Goal: Task Accomplishment & Management: Complete application form

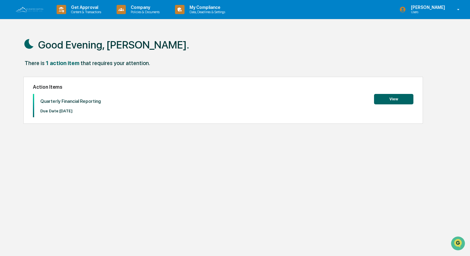
click at [394, 97] on button "View" at bounding box center [393, 99] width 39 height 10
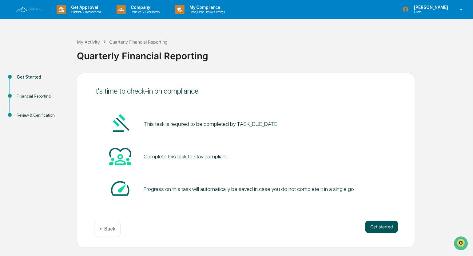
click at [379, 225] on button "Get started" at bounding box center [381, 227] width 33 height 12
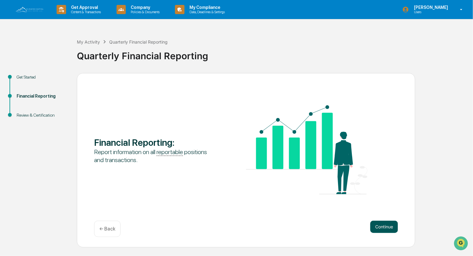
click at [380, 224] on button "Continue" at bounding box center [384, 227] width 28 height 12
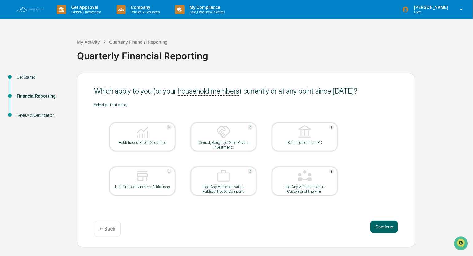
click at [159, 134] on div at bounding box center [143, 133] width 62 height 16
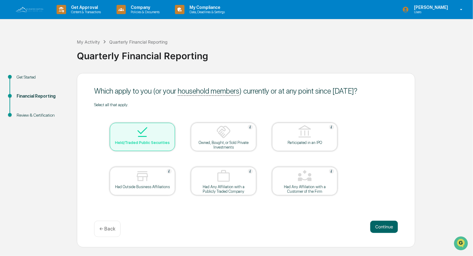
click at [220, 138] on img at bounding box center [223, 132] width 15 height 15
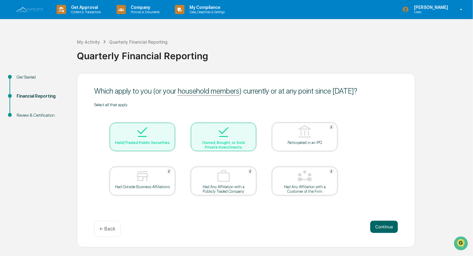
click at [154, 176] on div at bounding box center [143, 177] width 62 height 16
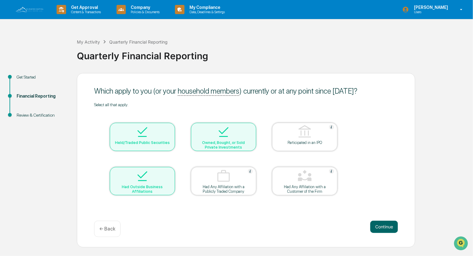
click at [218, 133] on img at bounding box center [223, 132] width 15 height 15
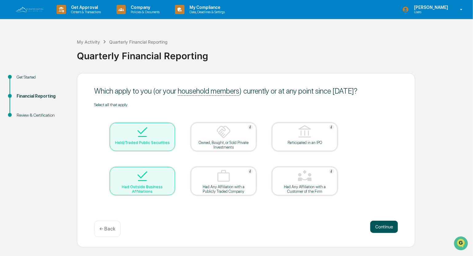
click at [384, 226] on button "Continue" at bounding box center [384, 227] width 28 height 12
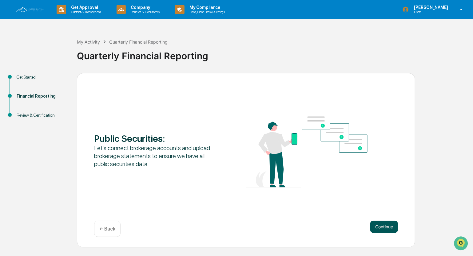
click at [384, 226] on button "Continue" at bounding box center [384, 227] width 28 height 12
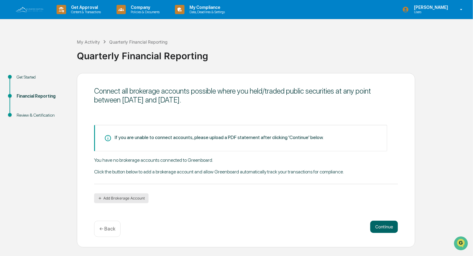
click at [125, 195] on button "Add Brokerage Account" at bounding box center [121, 199] width 54 height 10
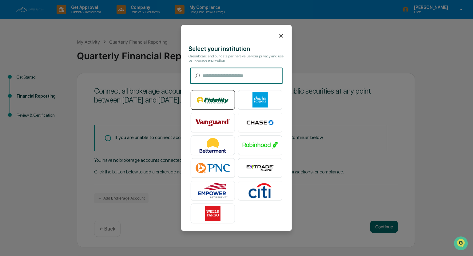
click at [209, 97] on img at bounding box center [212, 100] width 35 height 15
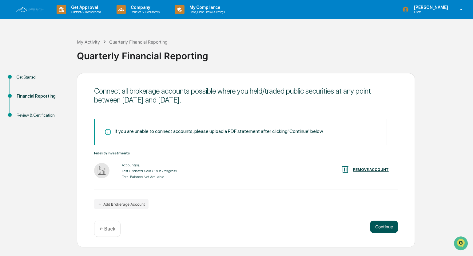
click at [385, 227] on button "Continue" at bounding box center [384, 227] width 28 height 12
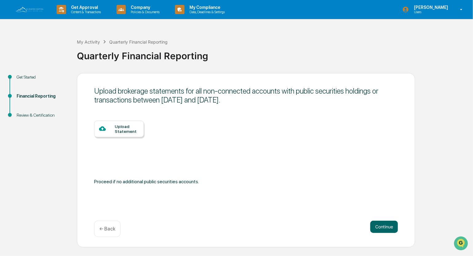
click at [123, 128] on div "Upload Statement" at bounding box center [127, 129] width 24 height 10
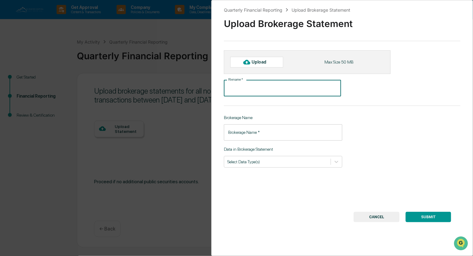
click at [239, 87] on input "File name   *" at bounding box center [282, 88] width 117 height 16
type input "**********"
click at [240, 136] on input "Brokerage Name   *" at bounding box center [283, 133] width 118 height 16
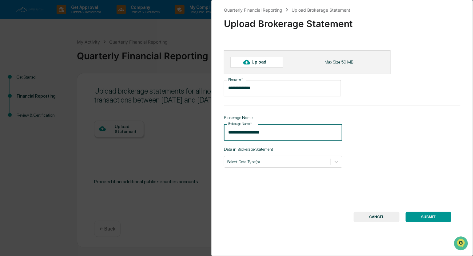
type input "**********"
click at [427, 216] on button "SUBMIT" at bounding box center [429, 217] width 46 height 10
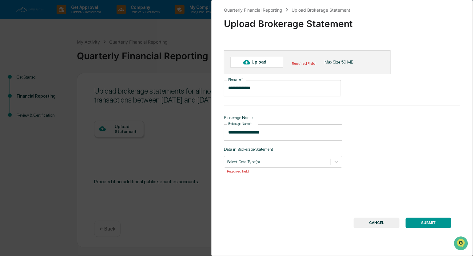
click at [257, 61] on div "Upload" at bounding box center [262, 62] width 20 height 5
click at [335, 161] on icon at bounding box center [337, 162] width 4 height 2
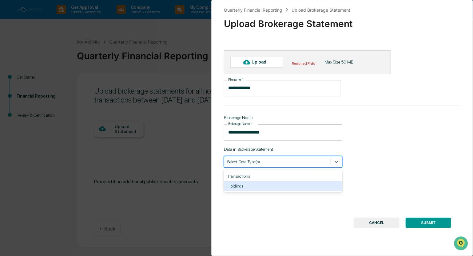
click at [270, 188] on div "Holdings" at bounding box center [283, 186] width 118 height 10
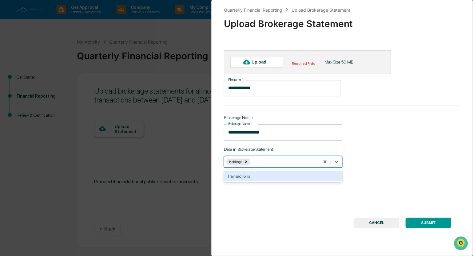
drag, startPoint x: 425, startPoint y: 223, endPoint x: 420, endPoint y: 233, distance: 11.1
click at [420, 233] on div "**********" at bounding box center [342, 128] width 262 height 256
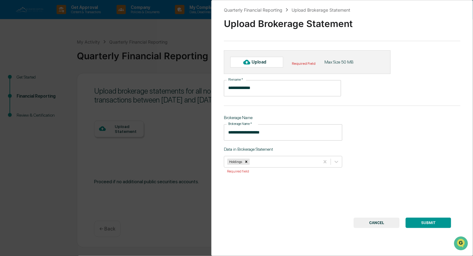
click at [272, 61] on div "Upload" at bounding box center [256, 62] width 53 height 10
click at [419, 222] on button "SUBMIT" at bounding box center [429, 223] width 46 height 10
click at [376, 223] on button "CANCEL" at bounding box center [377, 223] width 46 height 10
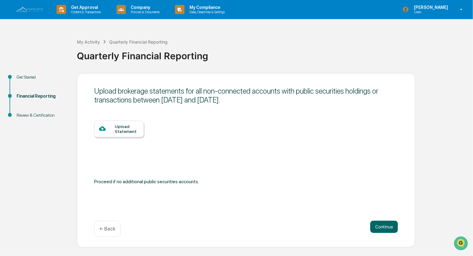
click at [130, 129] on div "Upload Statement" at bounding box center [127, 129] width 24 height 10
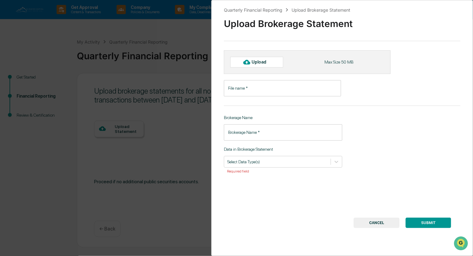
click at [380, 223] on button "CANCEL" at bounding box center [377, 223] width 46 height 10
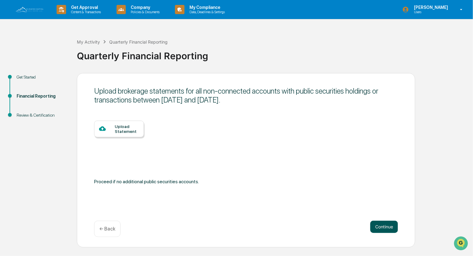
click at [389, 227] on button "Continue" at bounding box center [384, 227] width 28 height 12
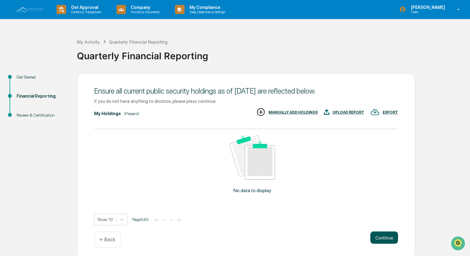
click at [387, 239] on button "Continue" at bounding box center [384, 238] width 28 height 12
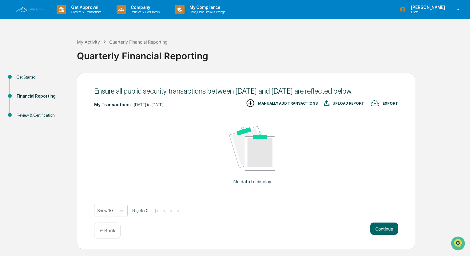
click at [293, 106] on div "MANUALLY ADD TRANSACTIONS" at bounding box center [288, 103] width 60 height 4
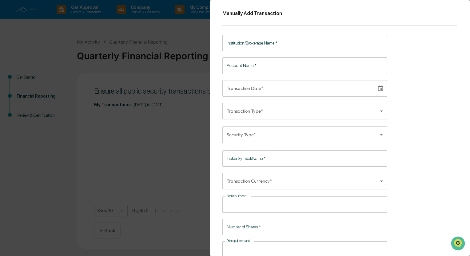
click at [36, 209] on div "Manually Add Transaction Institution/Brokerage Name   * Institution/Brokerage N…" at bounding box center [235, 128] width 470 height 256
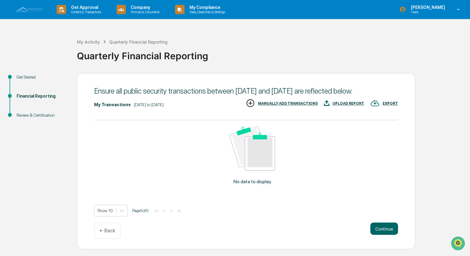
click at [107, 234] on p "← Back" at bounding box center [107, 231] width 16 height 6
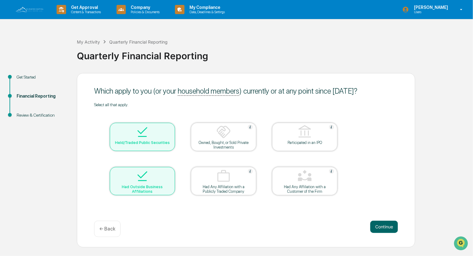
click at [145, 127] on img at bounding box center [142, 132] width 15 height 15
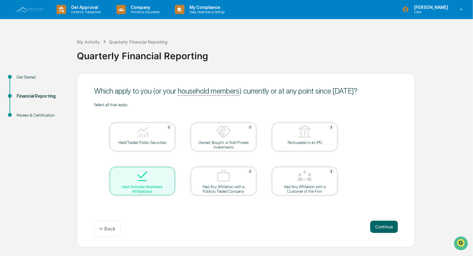
click at [150, 135] on div at bounding box center [143, 133] width 62 height 16
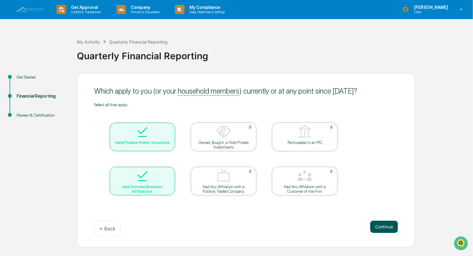
click at [387, 222] on button "Continue" at bounding box center [384, 227] width 28 height 12
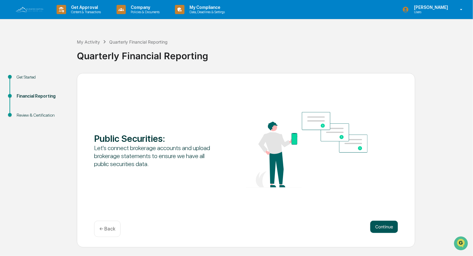
click at [387, 224] on button "Continue" at bounding box center [384, 227] width 28 height 12
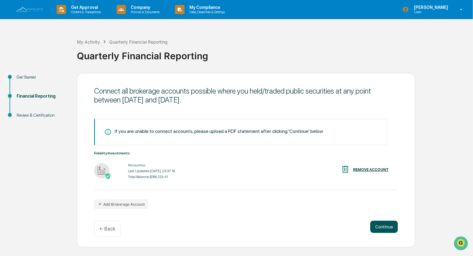
click at [383, 224] on button "Continue" at bounding box center [384, 227] width 28 height 12
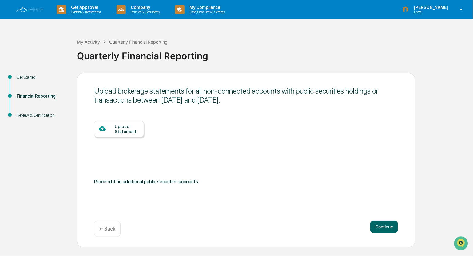
click at [123, 128] on div "Upload Statement" at bounding box center [127, 129] width 24 height 10
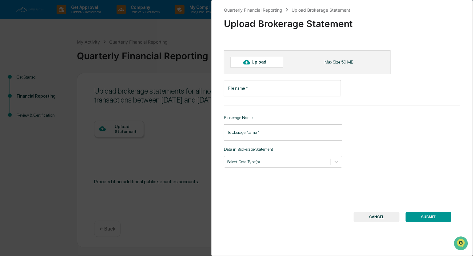
click at [266, 60] on div "Upload" at bounding box center [262, 62] width 20 height 5
click at [379, 217] on button "CANCEL" at bounding box center [377, 217] width 46 height 10
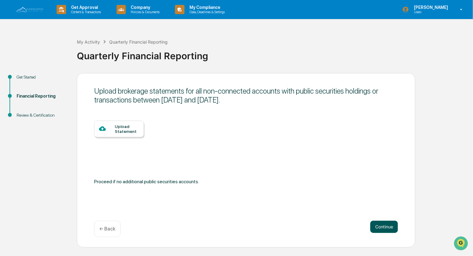
click at [387, 228] on button "Continue" at bounding box center [384, 227] width 28 height 12
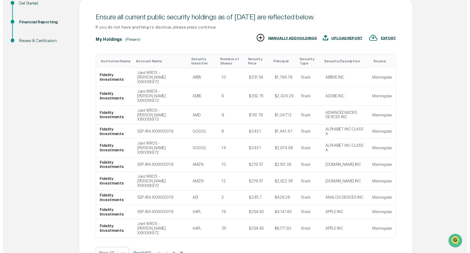
scroll to position [85, 0]
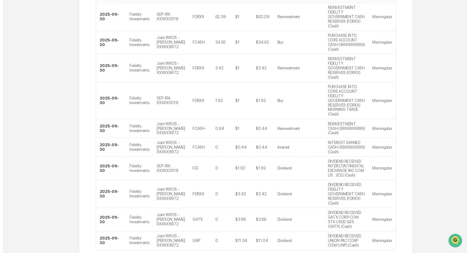
scroll to position [150, 0]
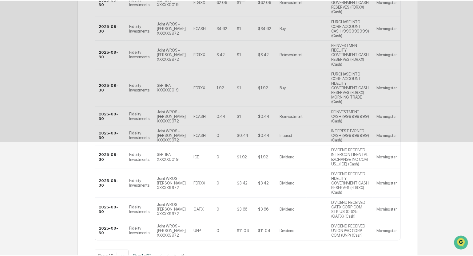
scroll to position [0, 0]
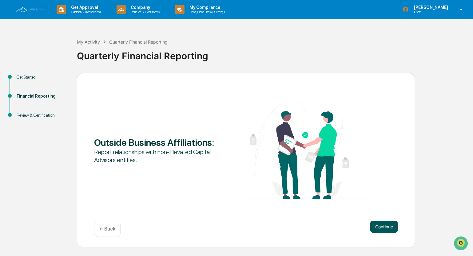
click at [386, 227] on button "Continue" at bounding box center [384, 227] width 28 height 12
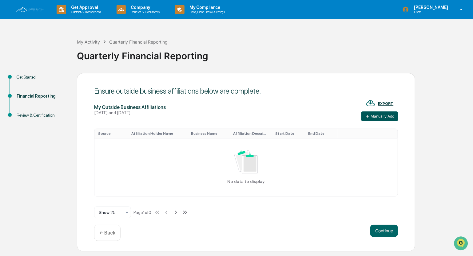
click at [378, 113] on button "Manually Add" at bounding box center [379, 117] width 37 height 10
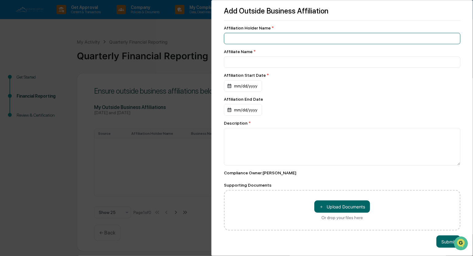
click at [248, 36] on input at bounding box center [342, 38] width 236 height 11
type input "**********"
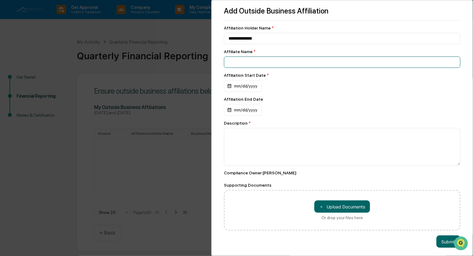
click at [233, 65] on input at bounding box center [342, 62] width 236 height 11
type input "**********"
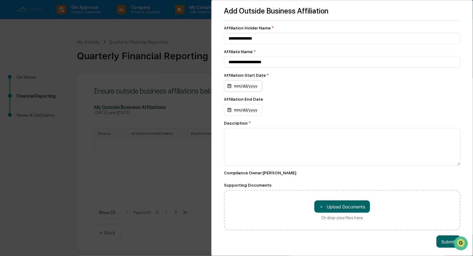
click at [237, 86] on div "mm/dd/yyyy" at bounding box center [243, 86] width 38 height 12
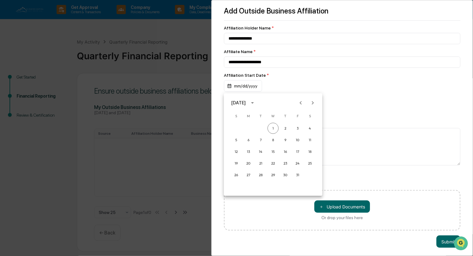
click at [271, 80] on div at bounding box center [236, 128] width 473 height 256
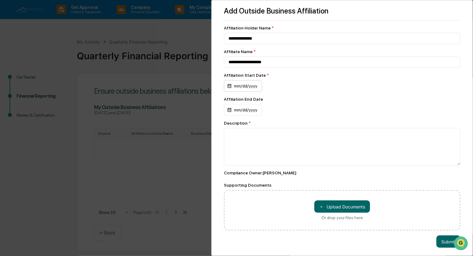
click at [230, 86] on div "mm/dd/yyyy" at bounding box center [243, 86] width 38 height 12
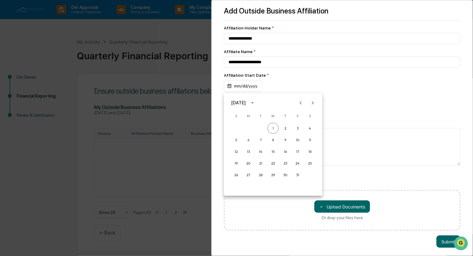
click at [256, 102] on icon "calendar view is open, switch to year view" at bounding box center [252, 103] width 7 height 7
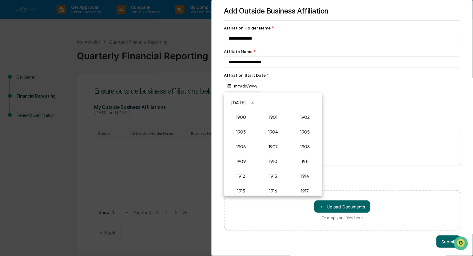
scroll to position [569, 0]
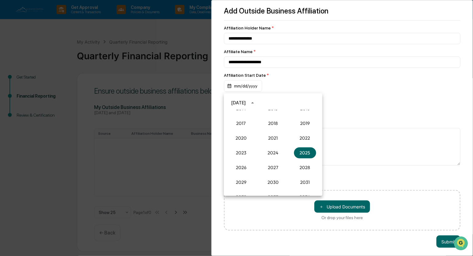
click at [319, 112] on div "1900 1901 1902 1903 1904 1905 1906 1907 1908 1909 1910 1911 1912 1913 1914 1915…" at bounding box center [273, 153] width 98 height 86
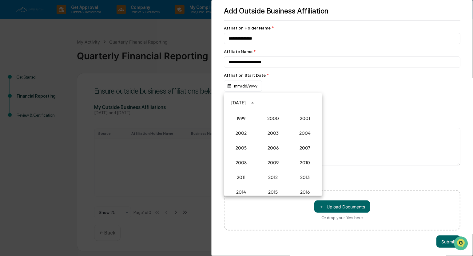
scroll to position [483, 0]
click at [270, 136] on button "2003" at bounding box center [273, 135] width 22 height 11
click at [240, 165] on button "Oct" at bounding box center [241, 166] width 22 height 11
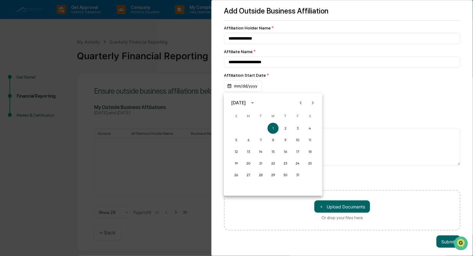
click at [256, 104] on icon "calendar view is open, switch to year view" at bounding box center [252, 103] width 7 height 7
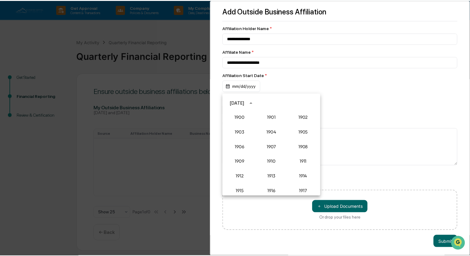
scroll to position [466, 0]
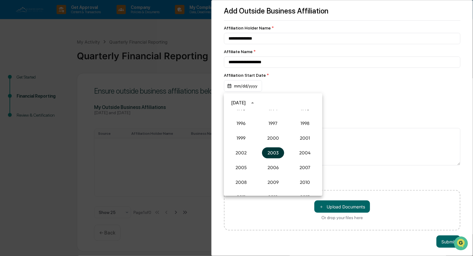
click at [268, 153] on button "2003" at bounding box center [273, 153] width 22 height 11
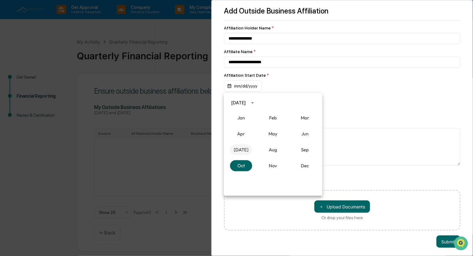
click at [242, 150] on button "[DATE]" at bounding box center [241, 150] width 22 height 11
click at [263, 125] on button "1" at bounding box center [260, 128] width 11 height 11
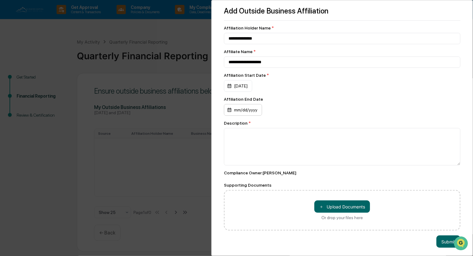
click at [258, 110] on div "mm/dd/yyyy" at bounding box center [243, 110] width 38 height 12
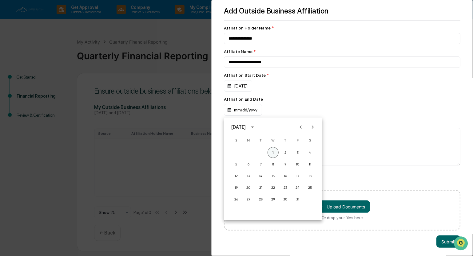
click at [272, 153] on button "1" at bounding box center [273, 152] width 11 height 11
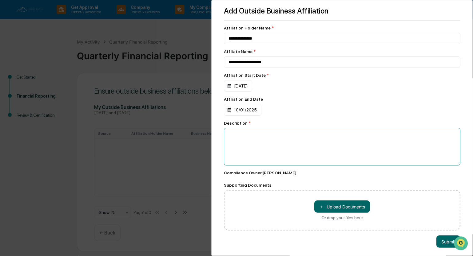
click at [245, 141] on textarea at bounding box center [342, 147] width 236 height 38
type textarea "**********"
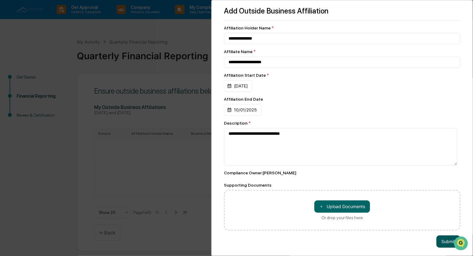
click at [442, 244] on button "Submit" at bounding box center [448, 242] width 24 height 12
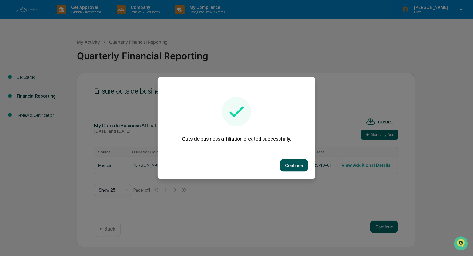
click at [290, 165] on button "Continue" at bounding box center [294, 166] width 28 height 12
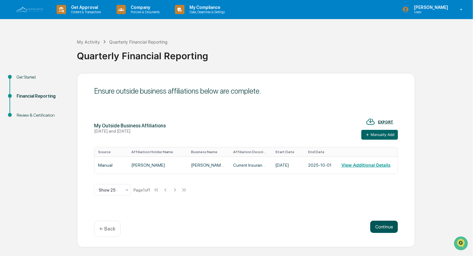
click at [387, 226] on button "Continue" at bounding box center [384, 227] width 28 height 12
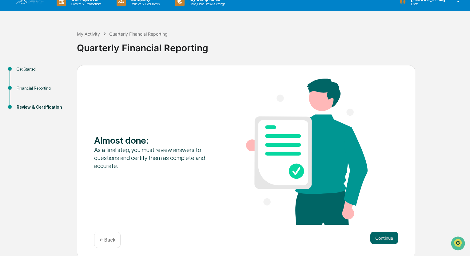
scroll to position [10, 0]
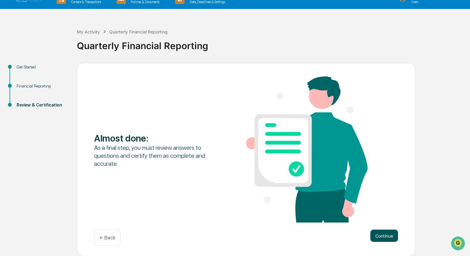
click at [381, 234] on button "Continue" at bounding box center [384, 236] width 28 height 12
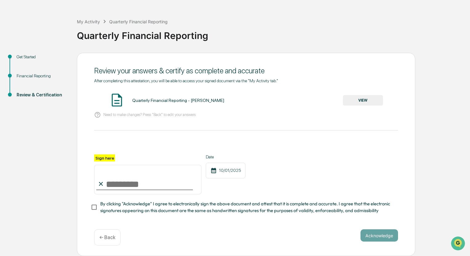
scroll to position [22, 0]
click at [107, 180] on input "Sign here" at bounding box center [147, 180] width 107 height 30
type input "**********"
click at [88, 216] on div "**********" at bounding box center [246, 155] width 338 height 204
click at [375, 234] on button "Acknowledge" at bounding box center [379, 236] width 38 height 12
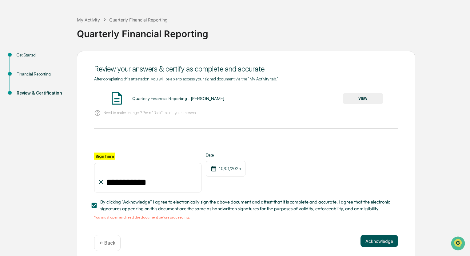
click at [378, 244] on button "Acknowledge" at bounding box center [379, 241] width 38 height 12
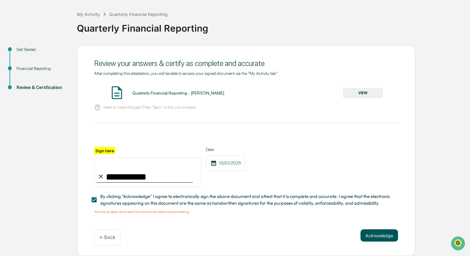
click at [379, 235] on button "Acknowledge" at bounding box center [379, 236] width 38 height 12
click at [365, 90] on button "VIEW" at bounding box center [363, 93] width 40 height 10
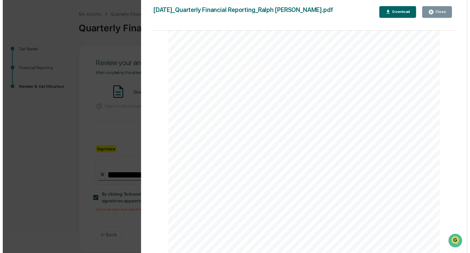
scroll to position [4960, 0]
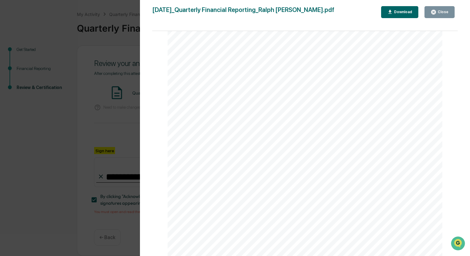
click at [441, 12] on div "Close" at bounding box center [442, 12] width 12 height 4
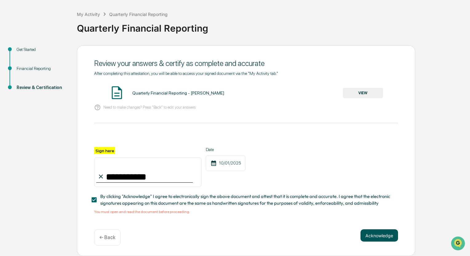
click at [374, 235] on button "Acknowledge" at bounding box center [379, 236] width 38 height 12
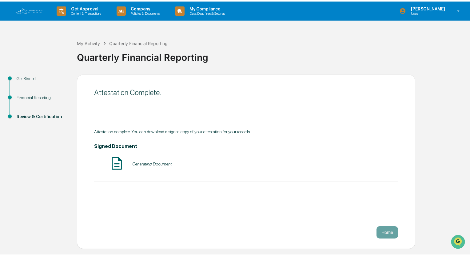
scroll to position [0, 0]
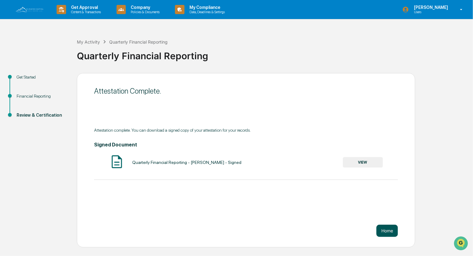
click at [389, 231] on button "Home" at bounding box center [387, 231] width 22 height 12
